Goal: Transaction & Acquisition: Download file/media

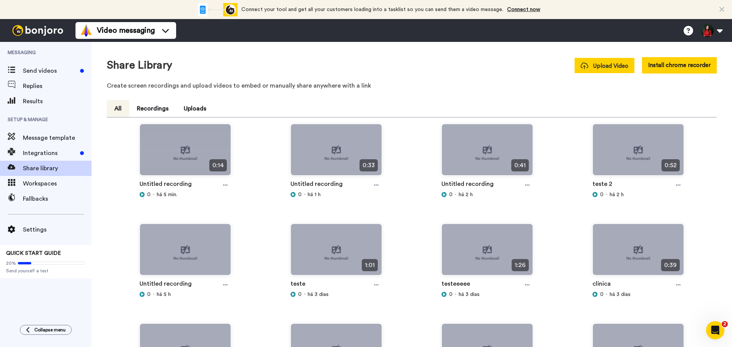
click at [593, 70] on span "Upload Video" at bounding box center [605, 66] width 48 height 8
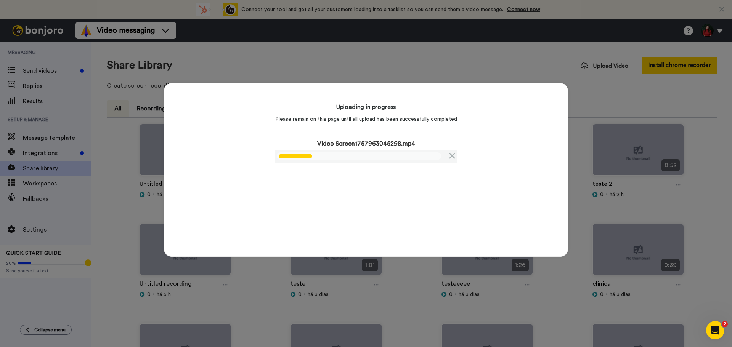
click at [466, 57] on div "Uploading in progress Please remain on this page until all upload has been succ…" at bounding box center [366, 173] width 732 height 347
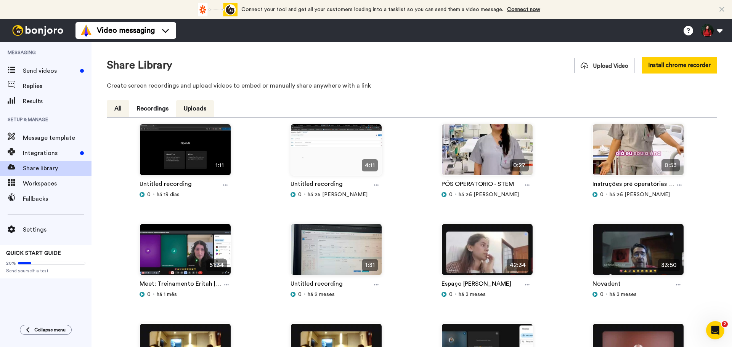
click at [117, 101] on button "All" at bounding box center [118, 108] width 23 height 17
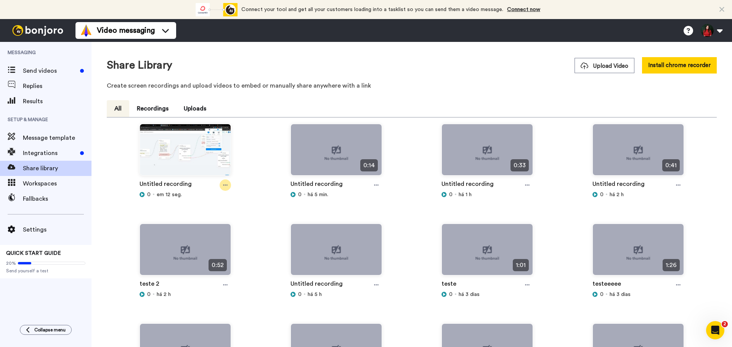
click at [223, 185] on icon at bounding box center [225, 185] width 5 height 5
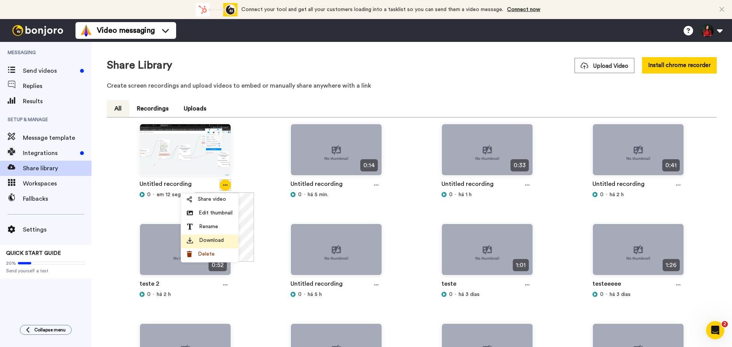
click at [197, 239] on div "Download" at bounding box center [210, 241] width 46 height 8
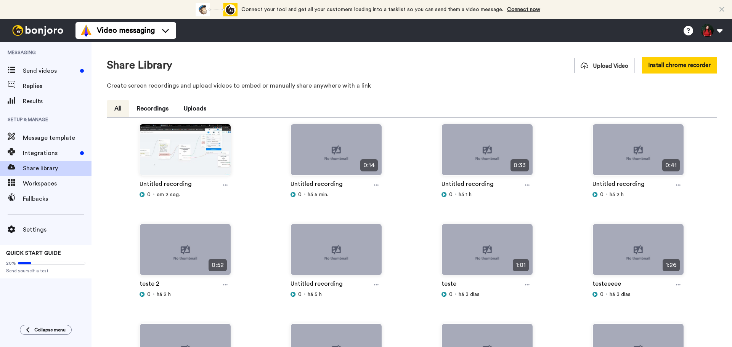
click at [219, 184] on div "Untitled recording" at bounding box center [186, 185] width 92 height 11
click at [223, 187] on icon at bounding box center [225, 185] width 5 height 5
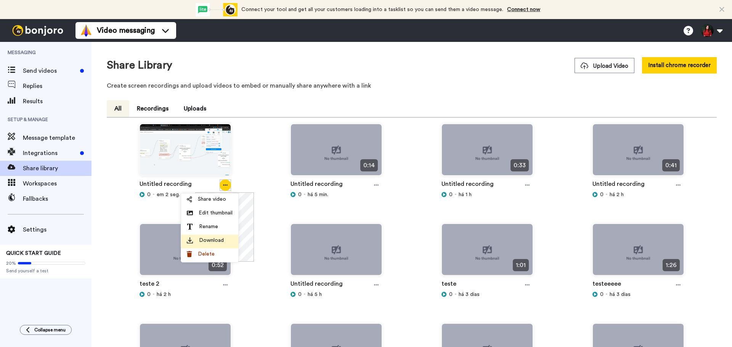
click at [216, 241] on span "Download" at bounding box center [211, 241] width 25 height 8
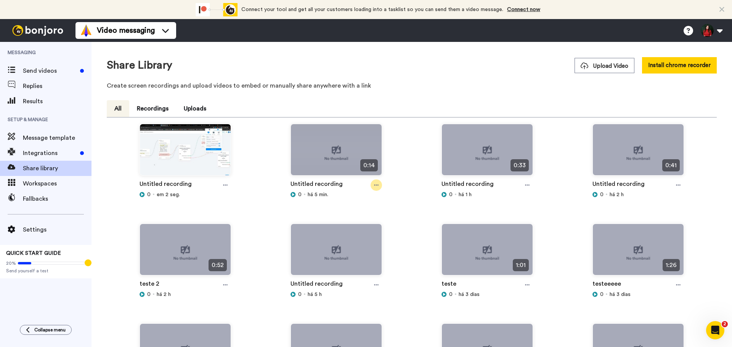
click at [376, 187] on icon at bounding box center [376, 185] width 5 height 5
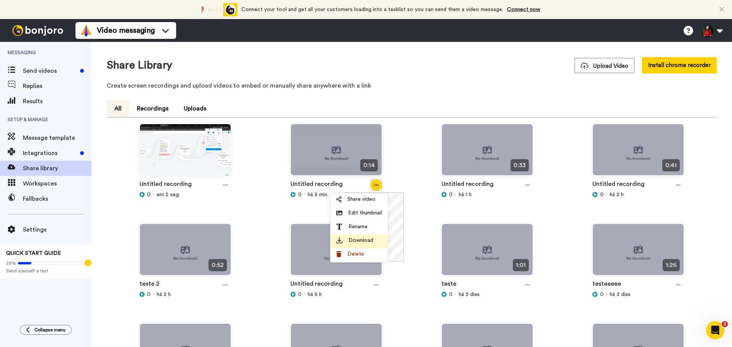
click at [363, 239] on span "Download" at bounding box center [361, 241] width 25 height 8
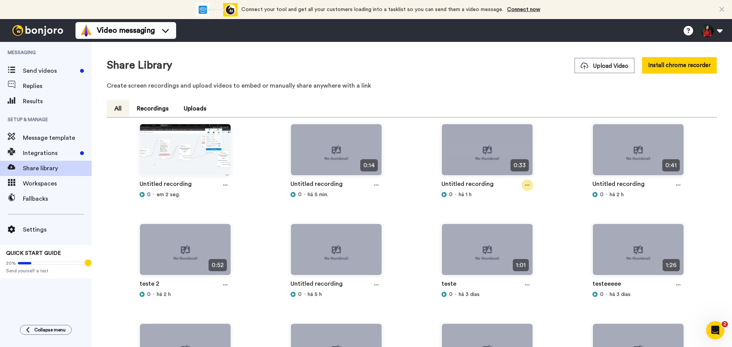
click at [525, 185] on icon at bounding box center [527, 185] width 5 height 5
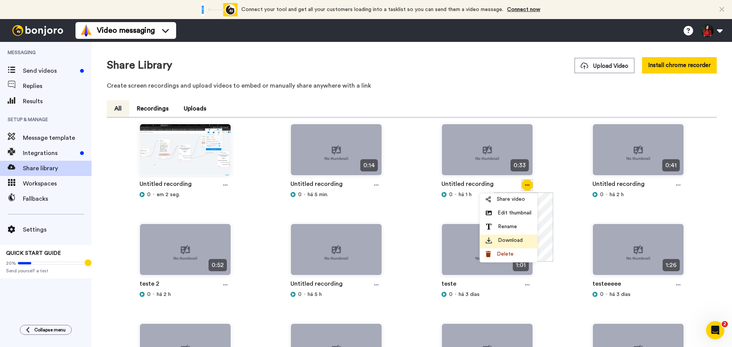
click at [495, 241] on div "Download" at bounding box center [509, 241] width 46 height 8
